Goal: Information Seeking & Learning: Learn about a topic

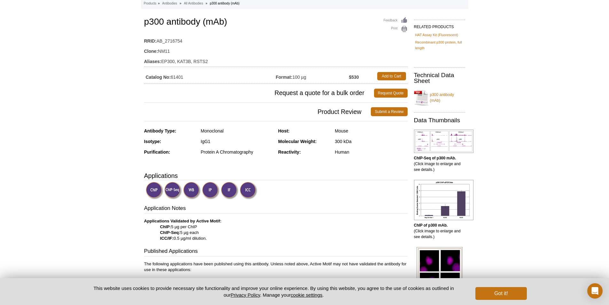
scroll to position [32, 0]
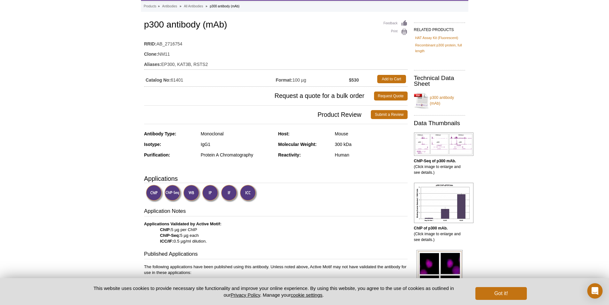
click at [229, 195] on img at bounding box center [230, 193] width 18 height 18
click at [228, 192] on img at bounding box center [230, 193] width 18 height 18
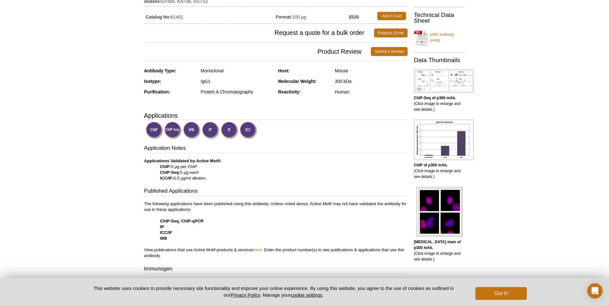
scroll to position [0, 0]
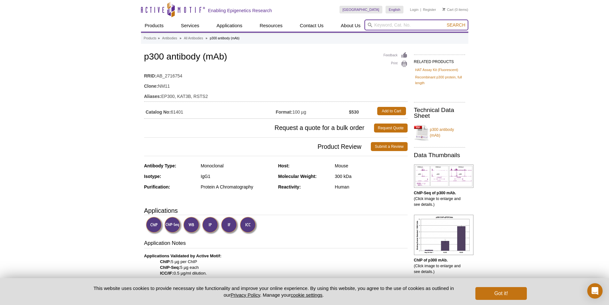
click at [382, 23] on input "search" at bounding box center [416, 24] width 104 height 11
type input "cbp"
click at [445, 22] on button "Search" at bounding box center [456, 25] width 22 height 6
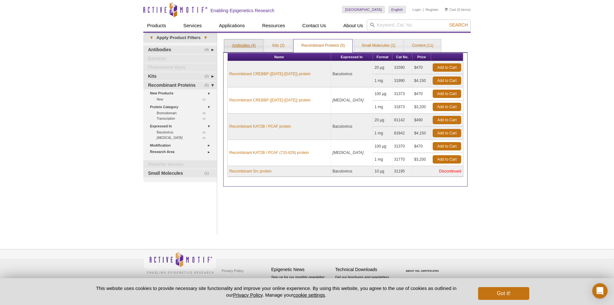
click at [242, 46] on link "Antibodies (4)" at bounding box center [243, 45] width 39 height 13
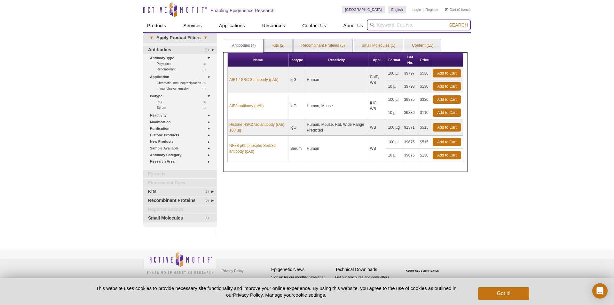
click at [381, 26] on input "search" at bounding box center [419, 24] width 104 height 11
type input "crebbp"
click at [447, 22] on button "Search" at bounding box center [458, 25] width 22 height 6
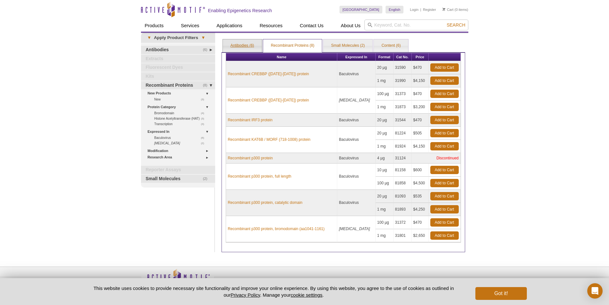
click at [244, 47] on link "Antibodies (6)" at bounding box center [242, 45] width 39 height 13
